Goal: Task Accomplishment & Management: Manage account settings

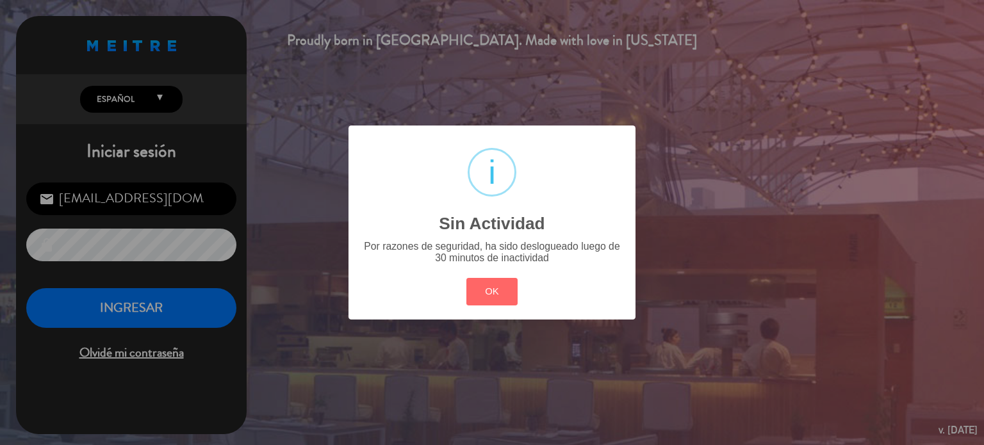
click at [185, 311] on div "? ! i Sin Actividad × Por razones de seguridad, ha sido deslogueado luego de 30…" at bounding box center [492, 222] width 984 height 445
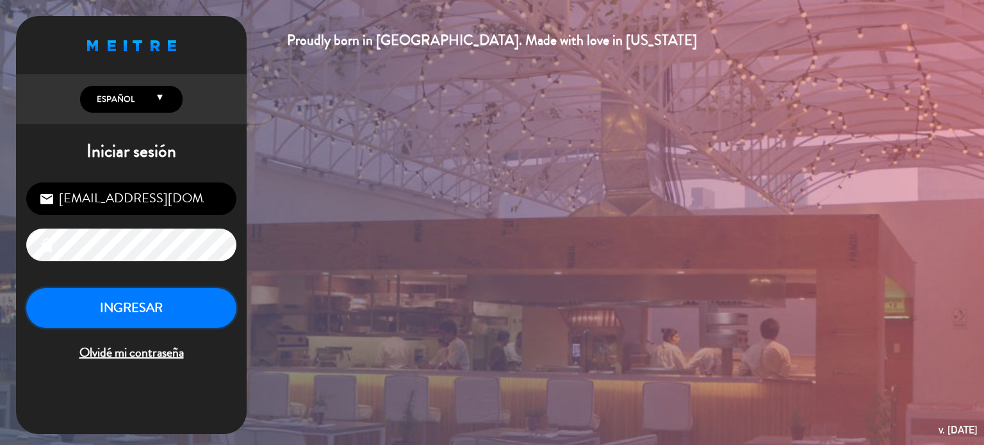
click at [185, 311] on button "INGRESAR" at bounding box center [131, 308] width 210 height 40
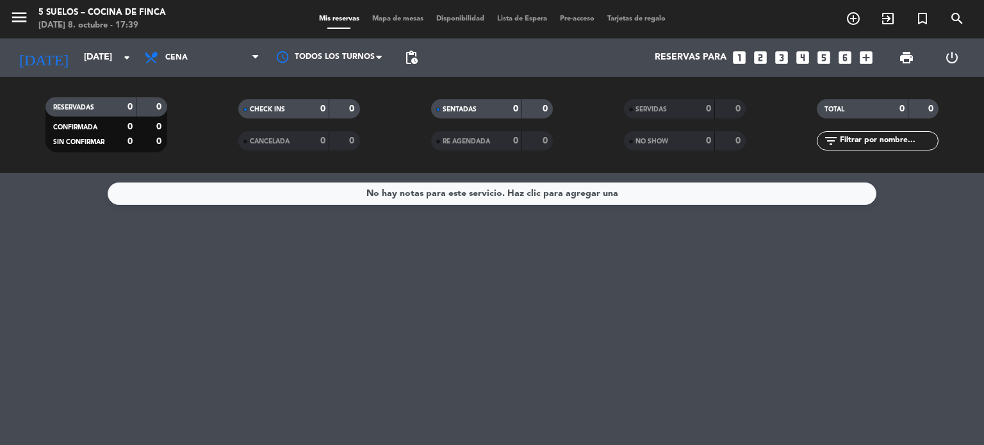
click at [13, 26] on icon "menu" at bounding box center [19, 17] width 19 height 19
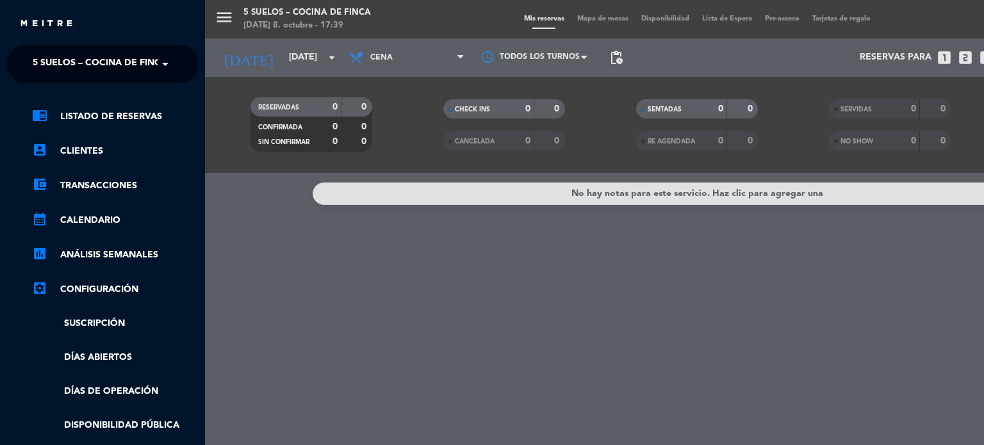
click at [78, 71] on span "5 SUELOS – COCINA DE FINCA" at bounding box center [100, 64] width 135 height 27
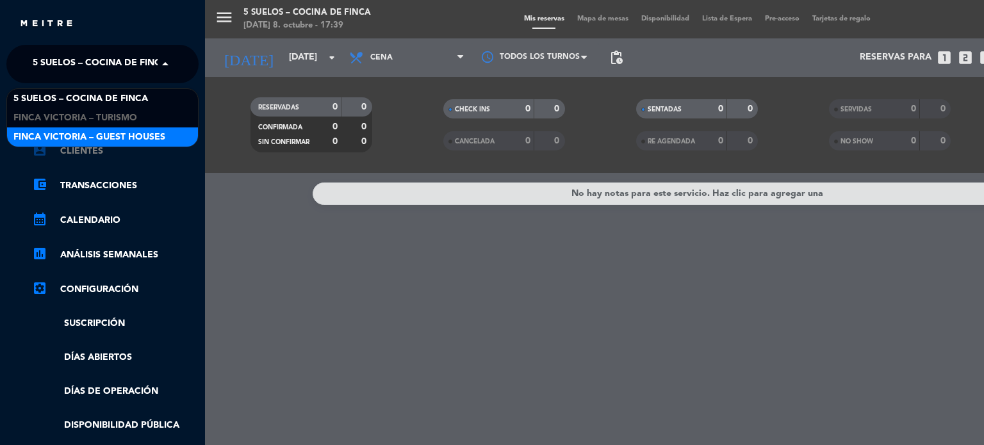
click at [92, 149] on link "account_box Clientes" at bounding box center [115, 151] width 167 height 15
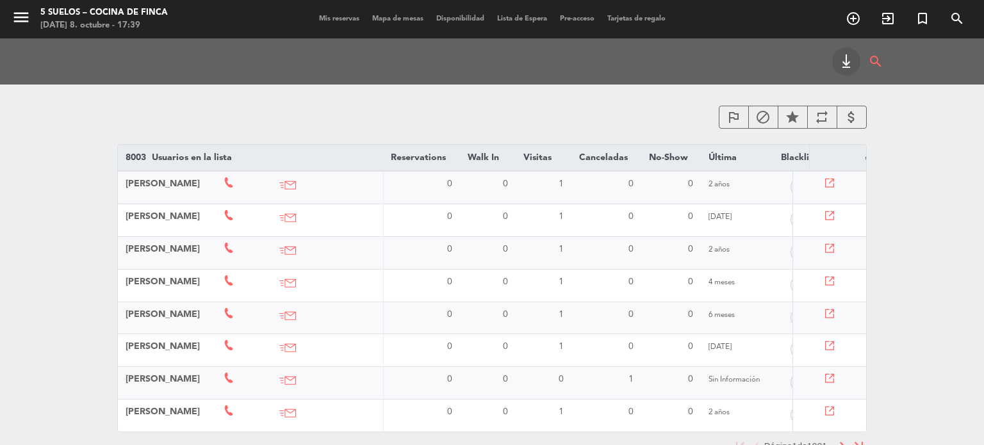
click at [13, 5] on span "menu" at bounding box center [25, 19] width 31 height 30
click at [12, 5] on span "menu" at bounding box center [25, 19] width 31 height 30
click at [12, 8] on icon "menu" at bounding box center [21, 17] width 19 height 19
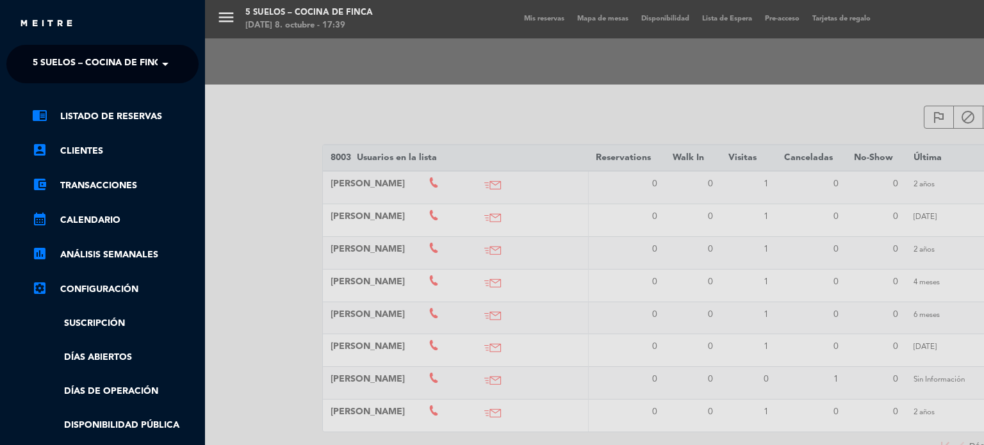
click at [149, 36] on div "close" at bounding box center [102, 19] width 205 height 38
click at [136, 71] on span "5 SUELOS – COCINA DE FINCA" at bounding box center [100, 64] width 135 height 27
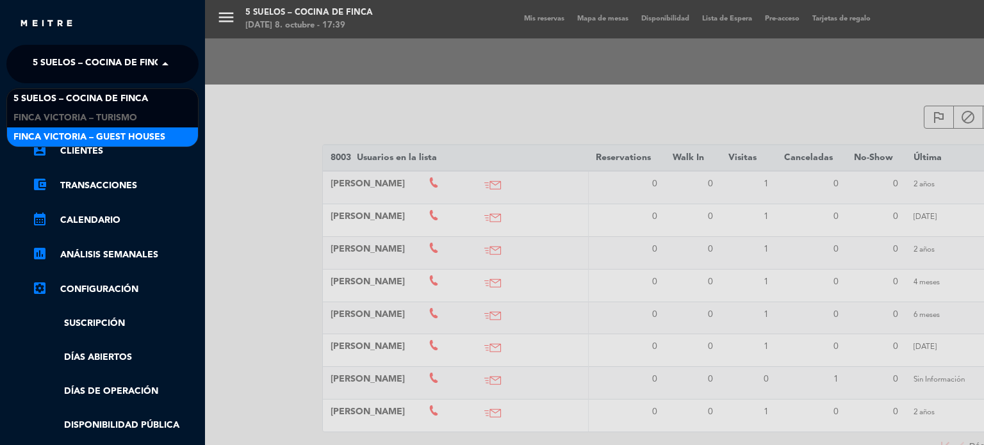
click at [103, 128] on div "FINCA VICTORIA – GUEST HOUSES" at bounding box center [102, 136] width 191 height 19
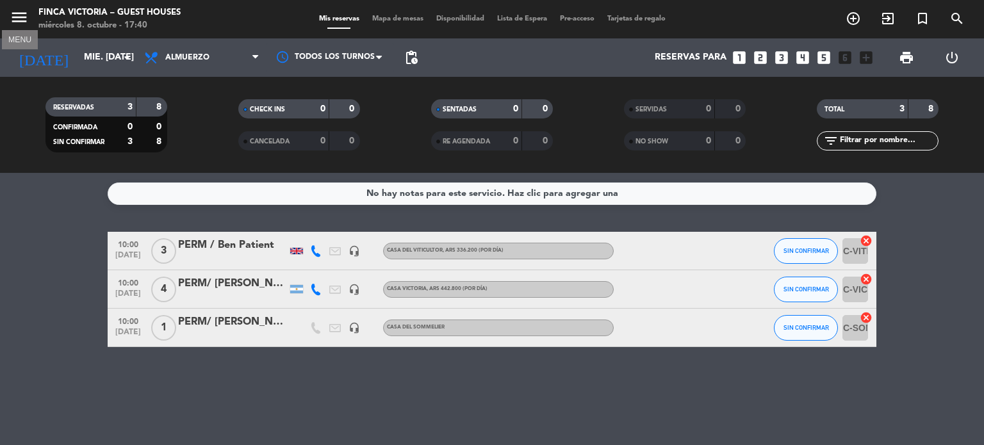
click at [16, 12] on icon "menu" at bounding box center [19, 17] width 19 height 19
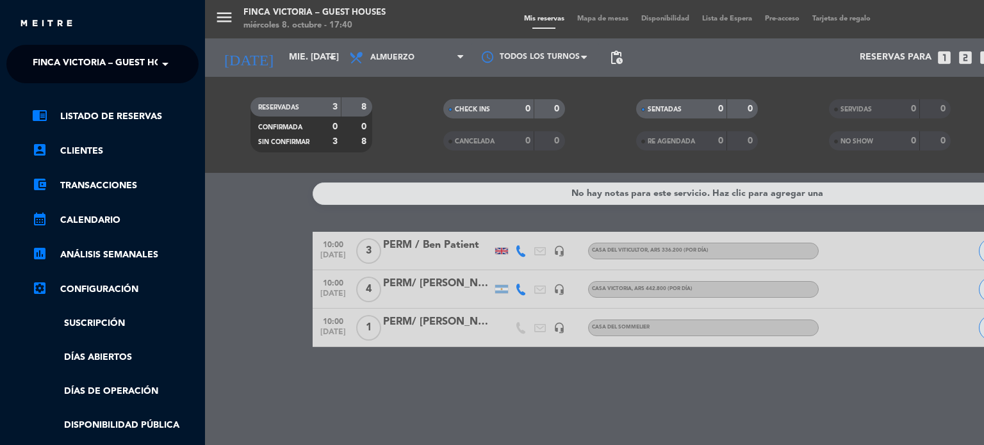
click at [231, 234] on div "menu FINCA VICTORIA – GUEST HOUSES miércoles 8. octubre - 17:40 Mis reservas Ma…" at bounding box center [697, 222] width 984 height 445
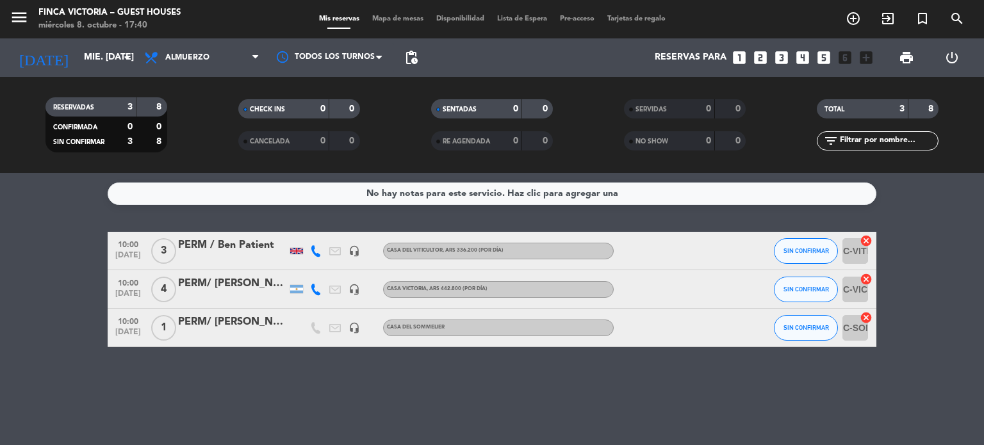
click at [95, 72] on div "today mié. 8 oct. arrow_drop_down" at bounding box center [74, 57] width 128 height 38
click at [102, 56] on input "[DATE]" at bounding box center [139, 57] width 122 height 23
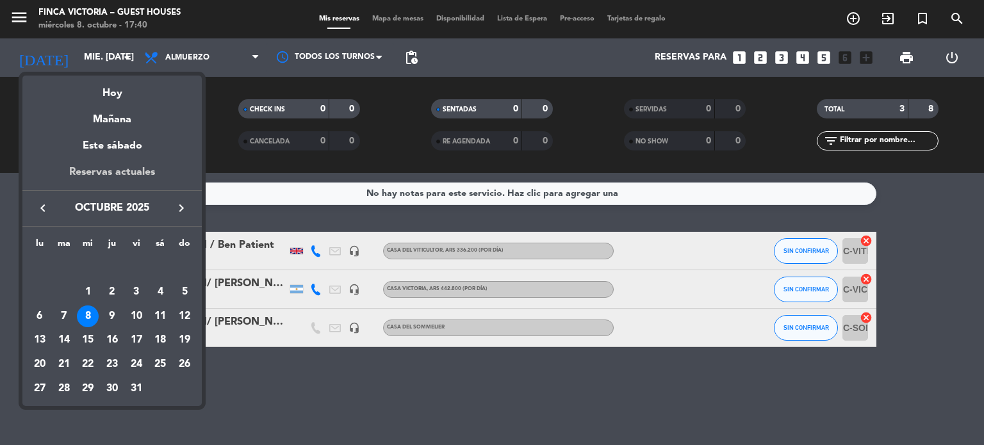
click at [122, 171] on div "Reservas actuales" at bounding box center [111, 177] width 179 height 26
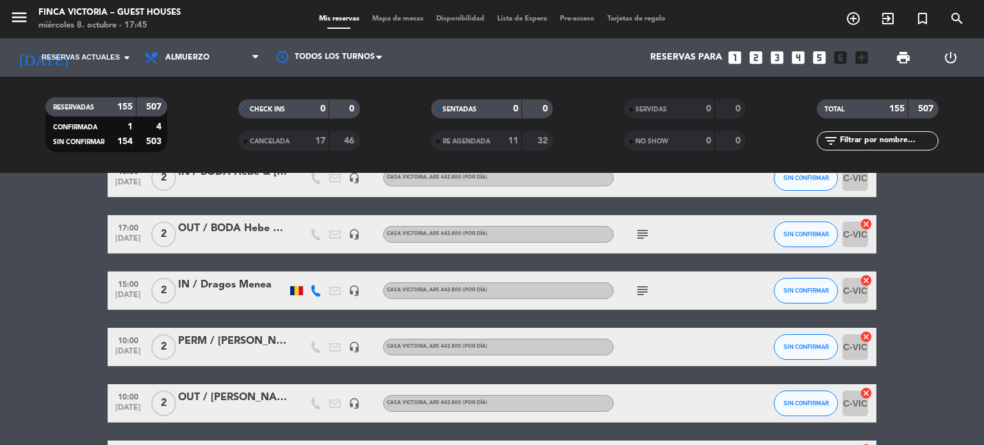
scroll to position [1794, 0]
